Goal: Information Seeking & Learning: Learn about a topic

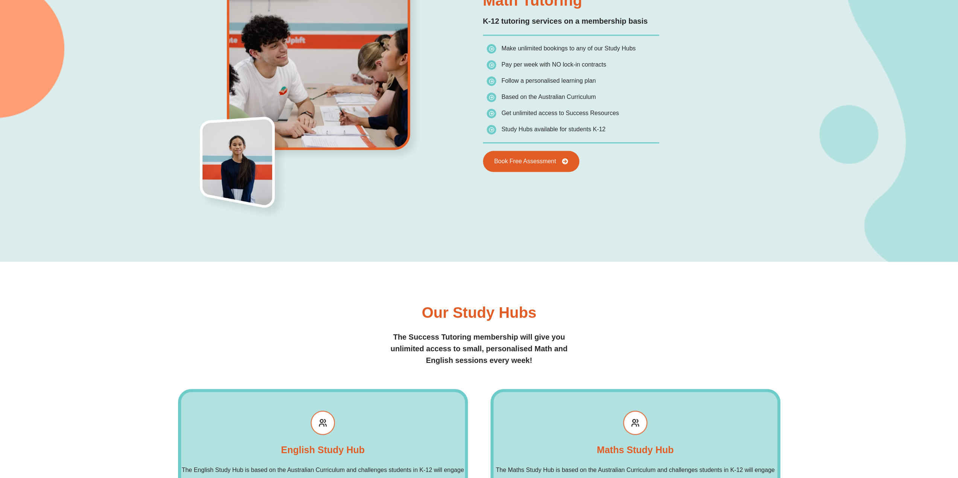
click at [576, 280] on div "Our Study Hubs The Success Tutoring membership will give you unlimited access t…" at bounding box center [479, 421] width 602 height 319
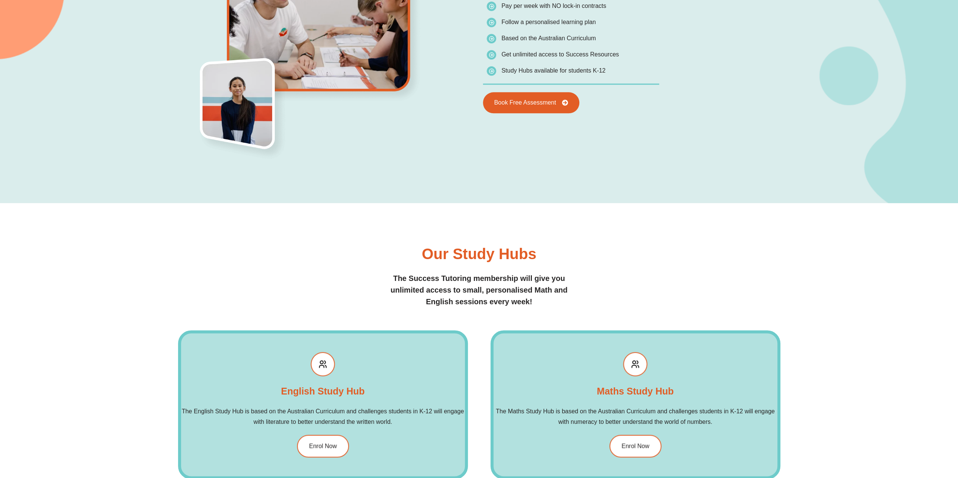
scroll to position [865, 0]
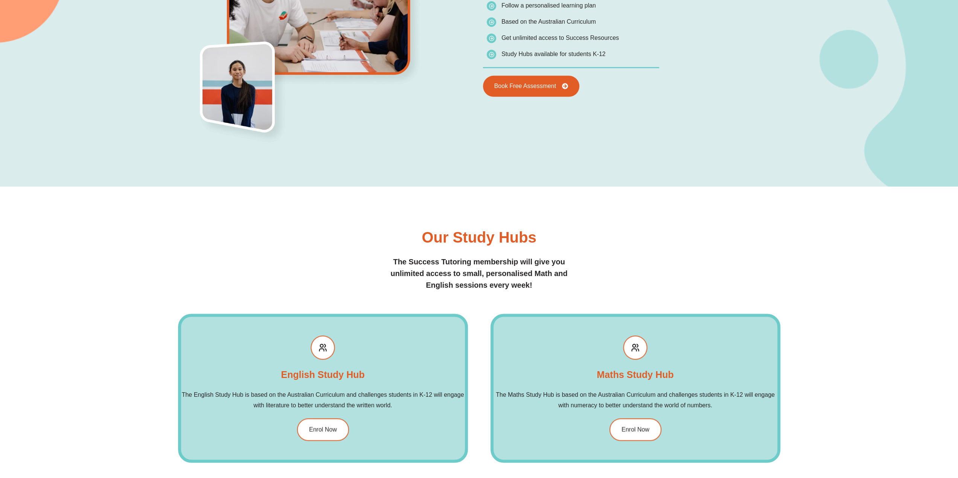
click at [749, 195] on div "Our Study Hubs The Success Tutoring membership will give you unlimited access t…" at bounding box center [479, 346] width 602 height 319
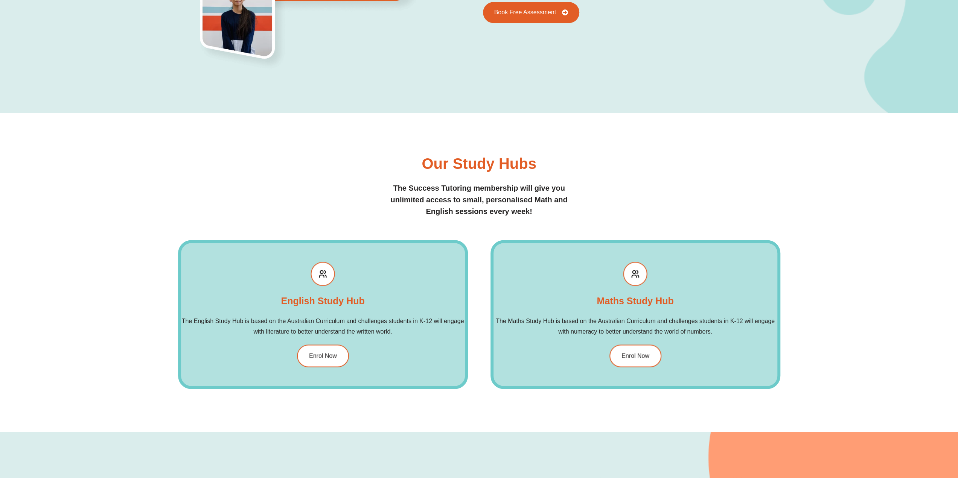
scroll to position [940, 0]
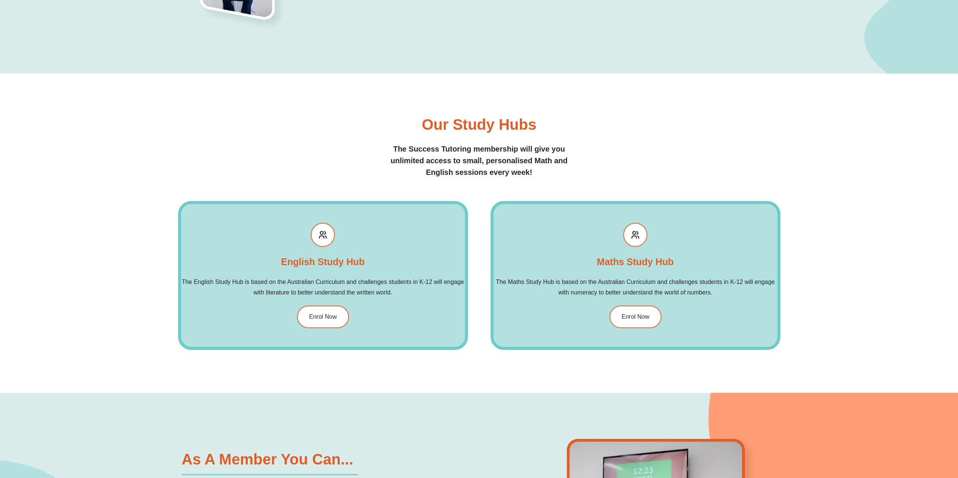
click at [800, 192] on div "Our Study Hubs The Success Tutoring membership will give you unlimited access t…" at bounding box center [479, 233] width 958 height 319
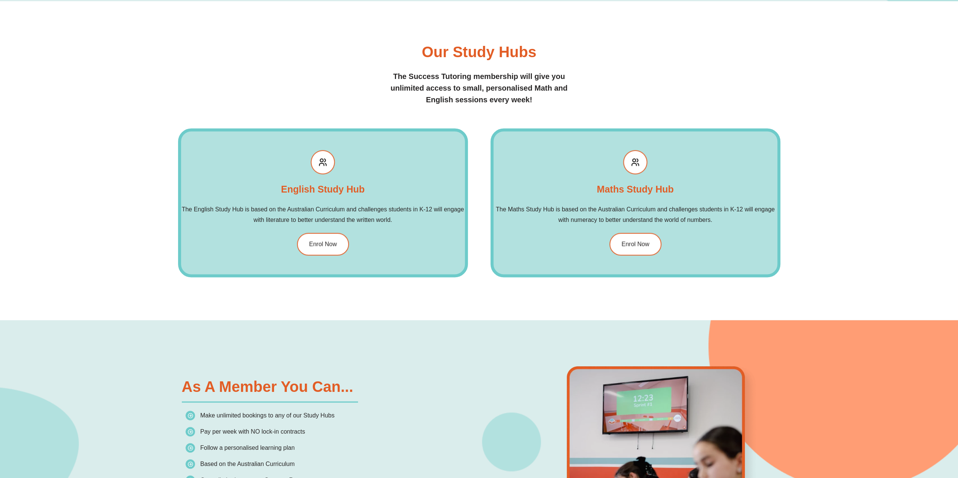
scroll to position [1053, 0]
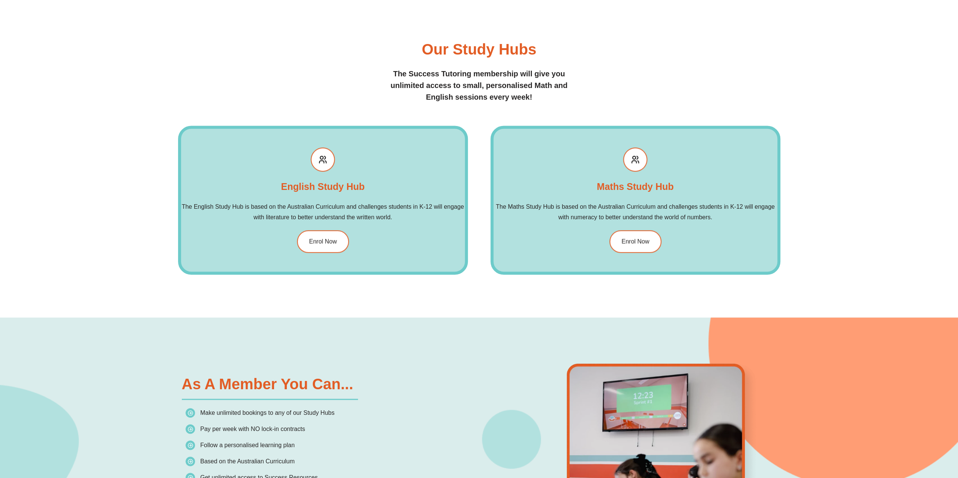
click at [800, 192] on div "Our Study Hubs The Success Tutoring membership will give you unlimited access t…" at bounding box center [479, 157] width 958 height 319
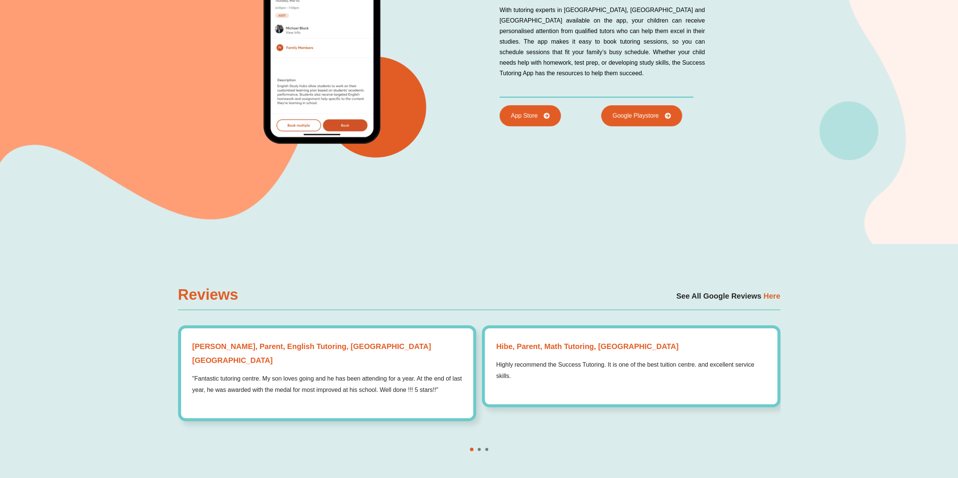
scroll to position [2408, 0]
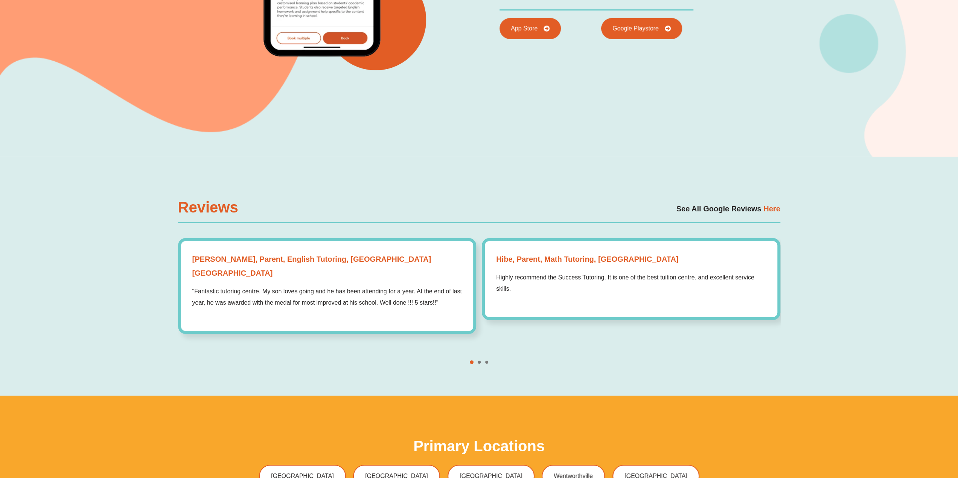
click at [841, 266] on div "Reviews See All Google Reviews Here Josie, Parent, English Tutoring, Sydney NSW…" at bounding box center [479, 276] width 958 height 239
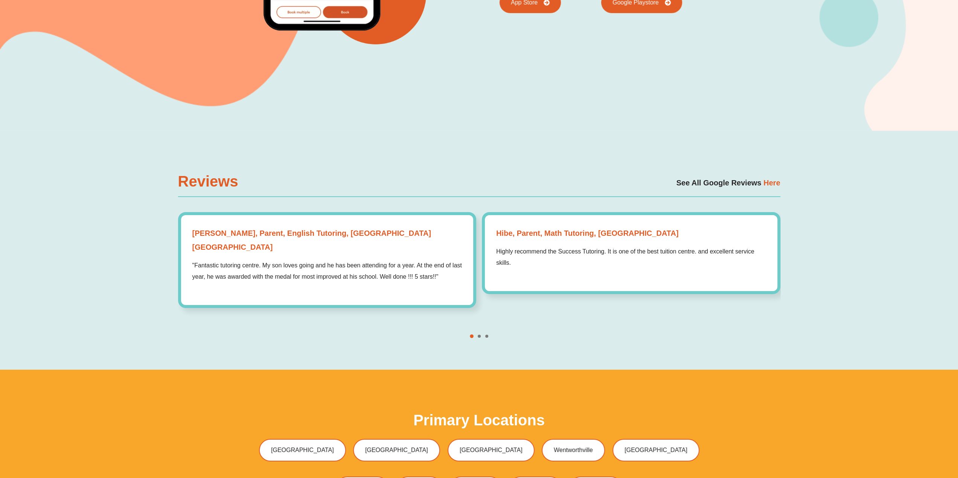
scroll to position [2446, 0]
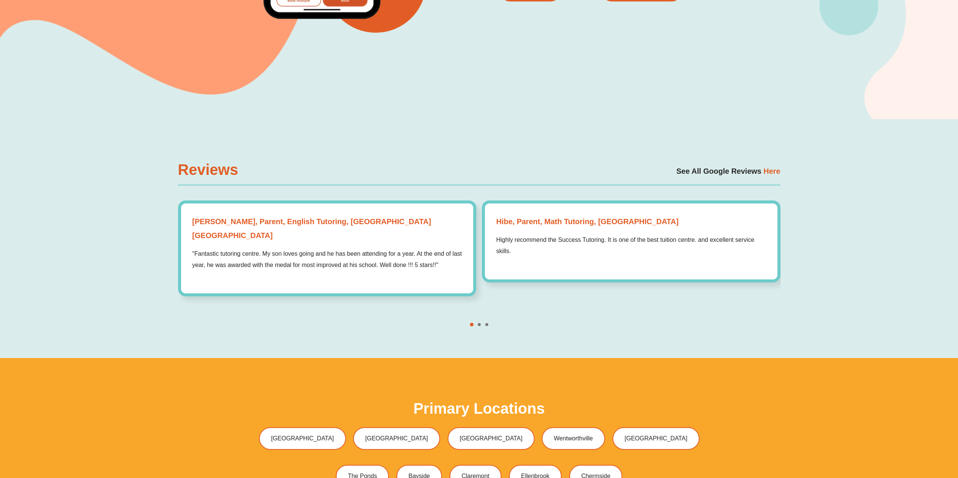
click at [841, 266] on div "Reviews See All Google Reviews Here Josie, Parent, English Tutoring, Sydney NSW…" at bounding box center [479, 238] width 958 height 239
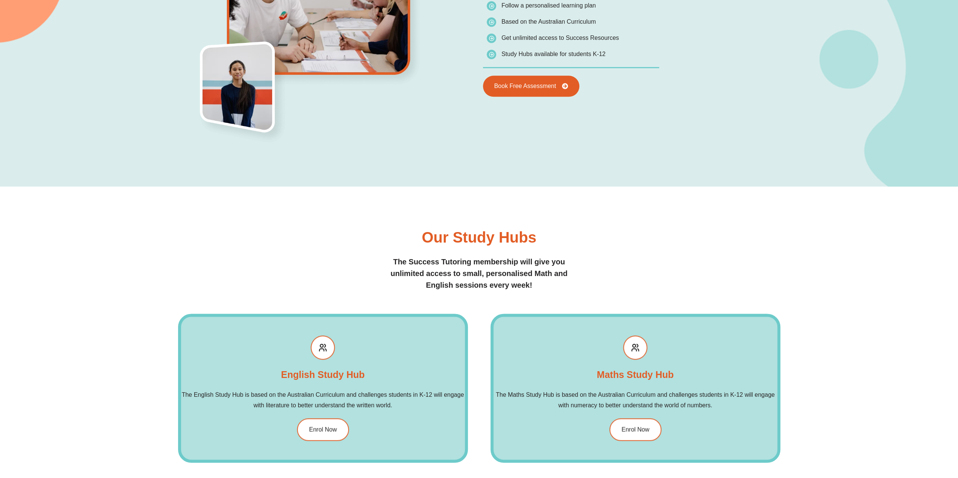
scroll to position [714, 0]
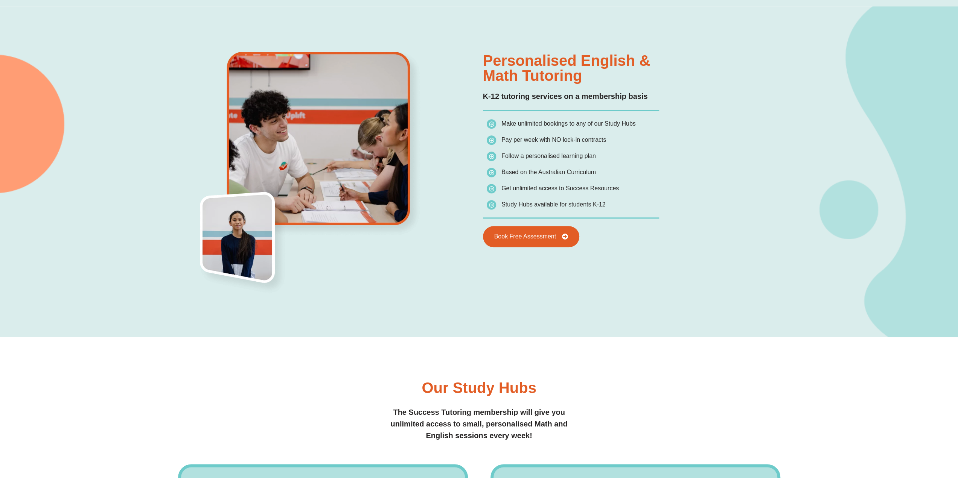
click at [755, 233] on div "Book Free Assessment" at bounding box center [630, 236] width 294 height 21
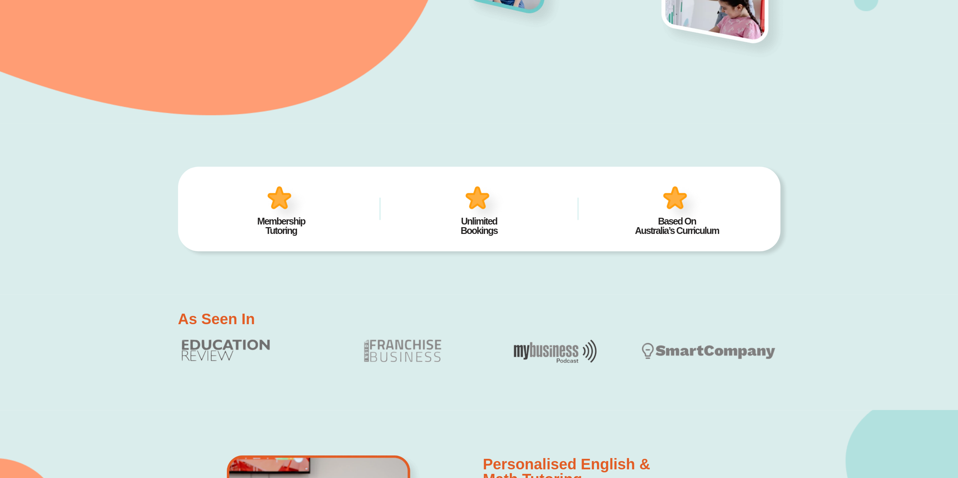
scroll to position [262, 0]
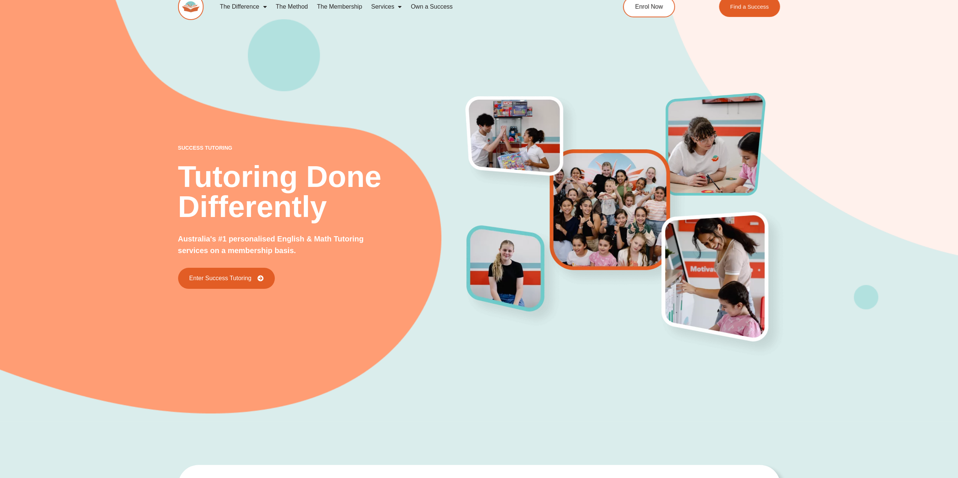
scroll to position [0, 0]
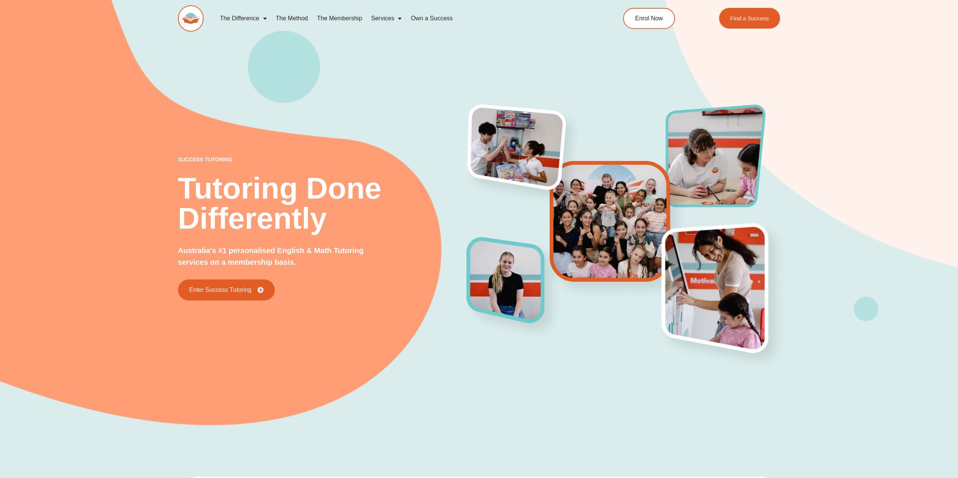
click at [548, 169] on img at bounding box center [521, 154] width 126 height 110
click at [673, 69] on div "success tutoring Tutoring Done Differently Australia's #1 personalised English …" at bounding box center [479, 207] width 602 height 453
click at [671, 69] on div "success tutoring Tutoring Done Differently Australia's #1 personalised English …" at bounding box center [479, 207] width 602 height 453
click at [650, 24] on link "Enrol Now" at bounding box center [648, 18] width 55 height 22
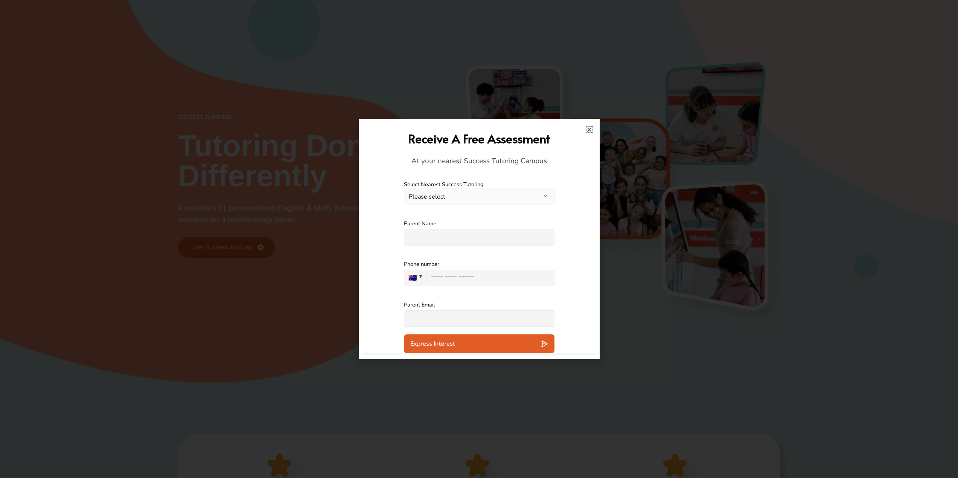
scroll to position [38, 0]
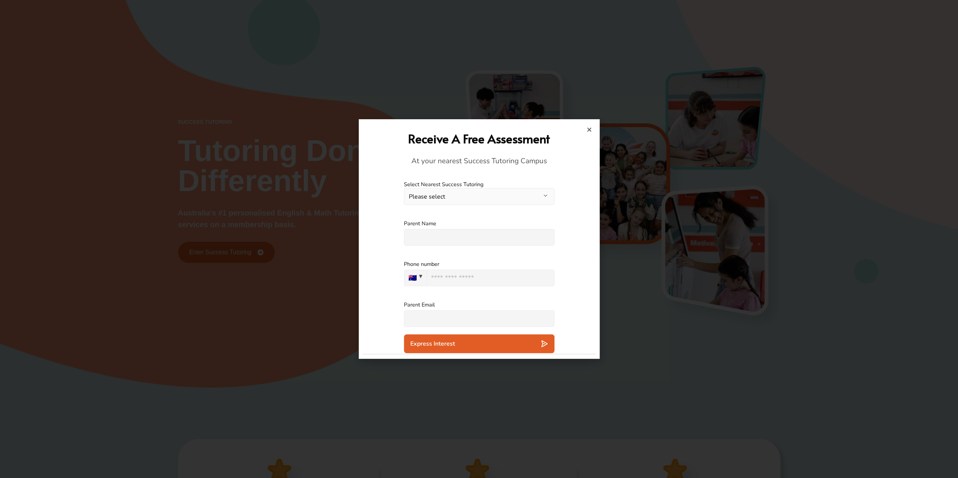
click at [589, 129] on icon "Close" at bounding box center [589, 130] width 6 height 6
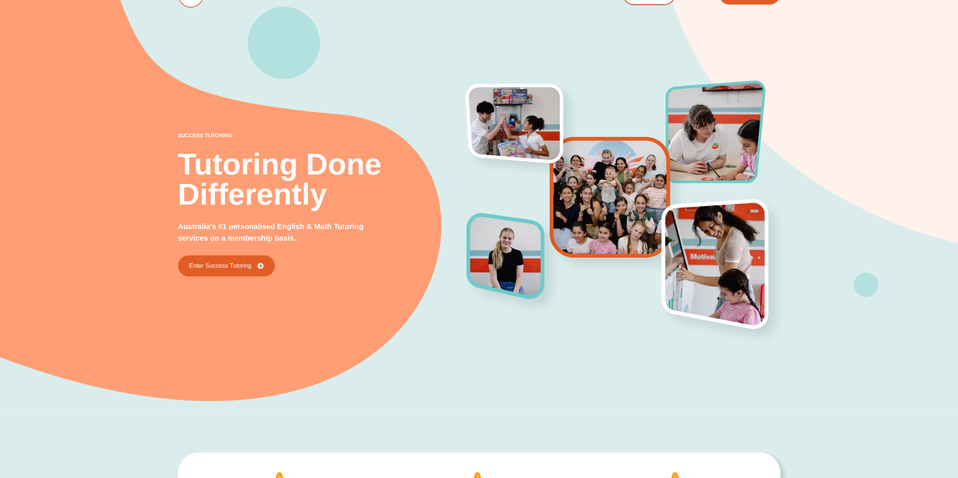
scroll to position [0, 0]
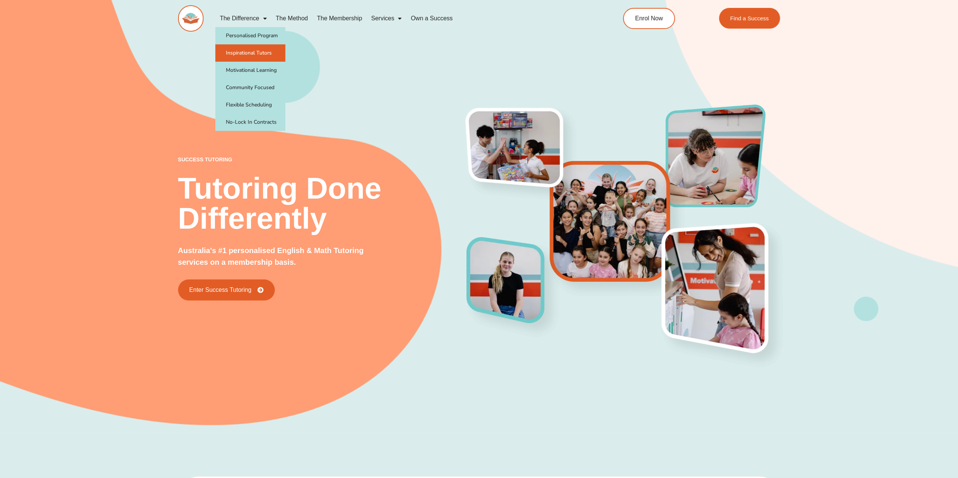
click at [251, 56] on link "Inspirational Tutors" at bounding box center [250, 52] width 70 height 17
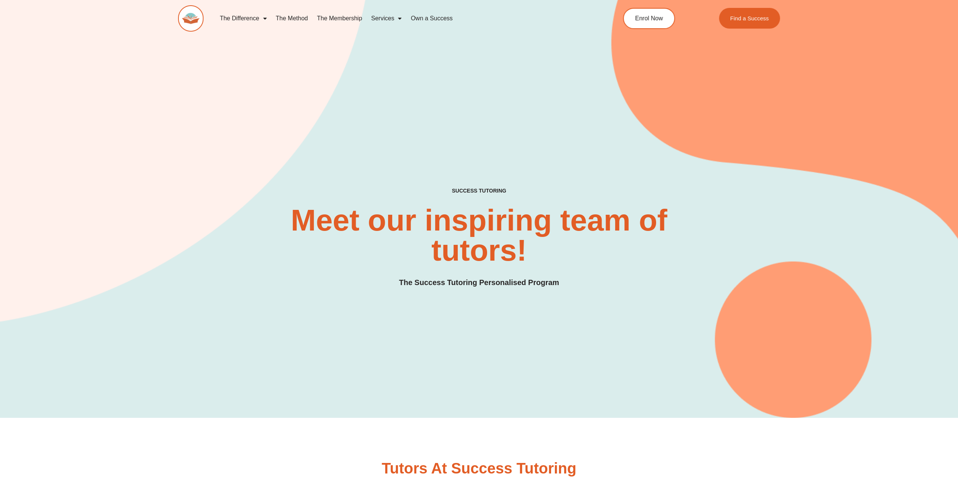
click at [566, 153] on div "SUCCESS TUTORING​ Meet our inspiring team of tutors! The Success Tutoring Perso…" at bounding box center [479, 199] width 602 height 437
